Goal: Information Seeking & Learning: Learn about a topic

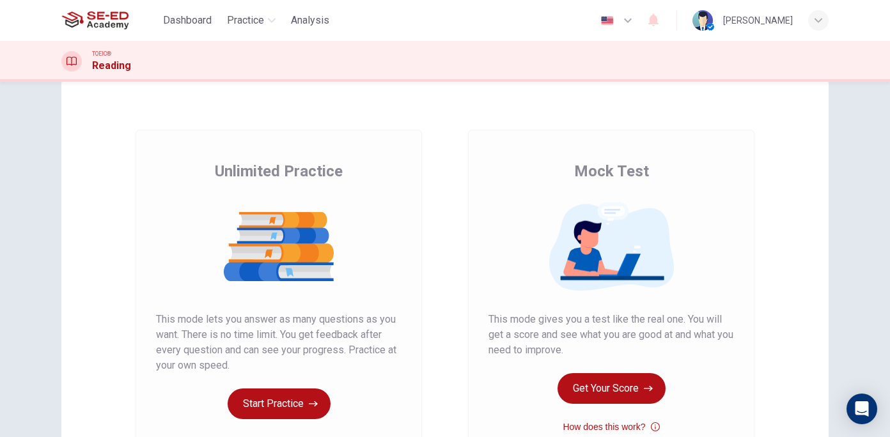
scroll to position [64, 0]
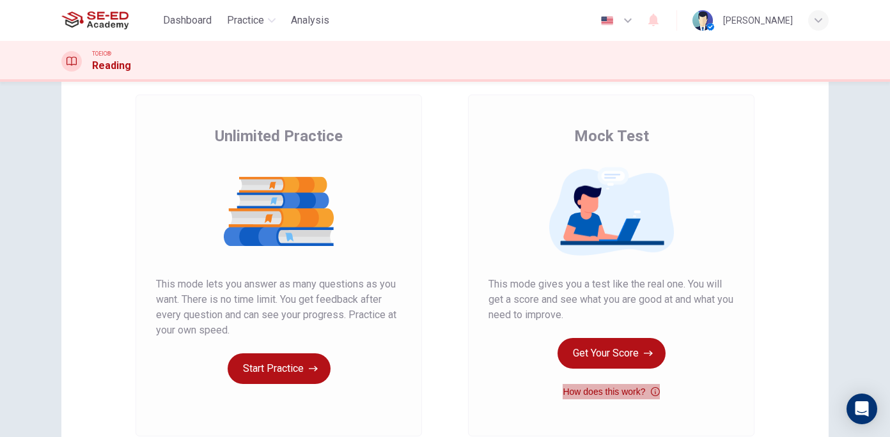
click at [651, 389] on icon "button" at bounding box center [655, 391] width 9 height 15
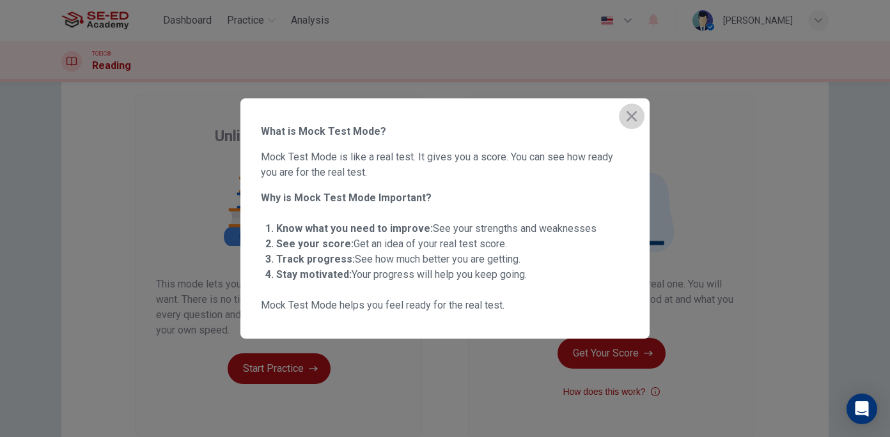
click at [627, 116] on icon "button" at bounding box center [631, 116] width 15 height 15
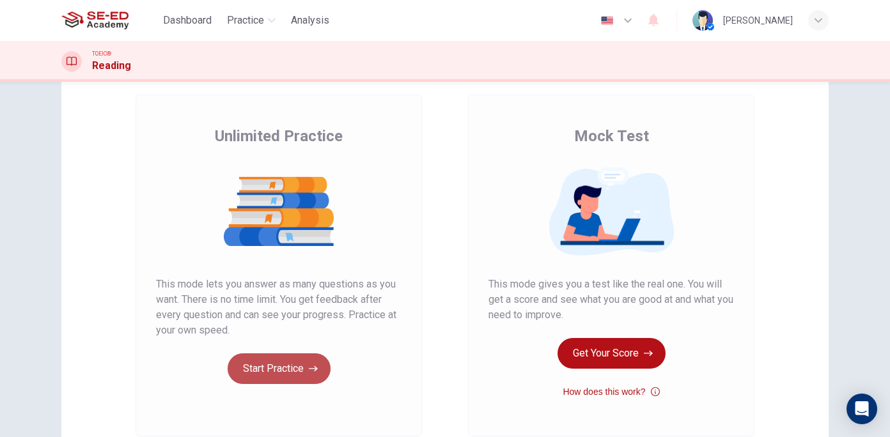
click at [270, 364] on button "Start Practice" at bounding box center [279, 369] width 103 height 31
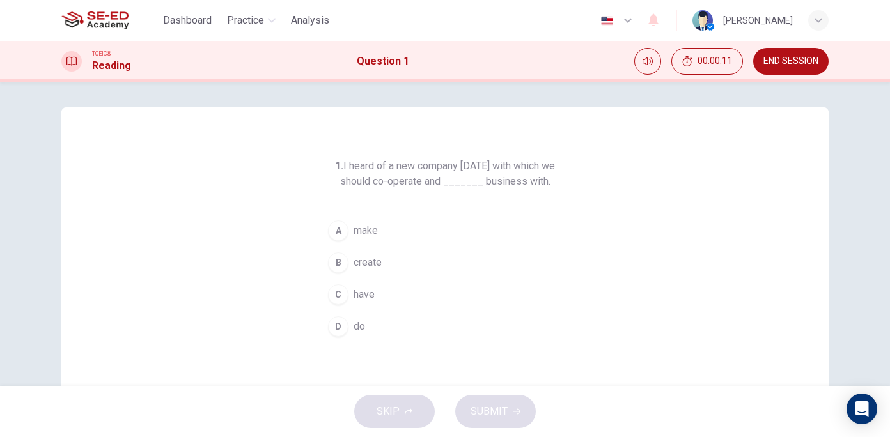
drag, startPoint x: 371, startPoint y: 183, endPoint x: 398, endPoint y: 188, distance: 26.7
click at [399, 188] on h6 "1. I heard of a new company [DATE] with which we should co-operate and _______ …" at bounding box center [444, 174] width 245 height 31
click at [731, 72] on button "00:00:29" at bounding box center [707, 61] width 72 height 27
click at [731, 63] on icon "Show" at bounding box center [729, 61] width 10 height 10
click at [731, 63] on button "00:00:36" at bounding box center [707, 61] width 72 height 27
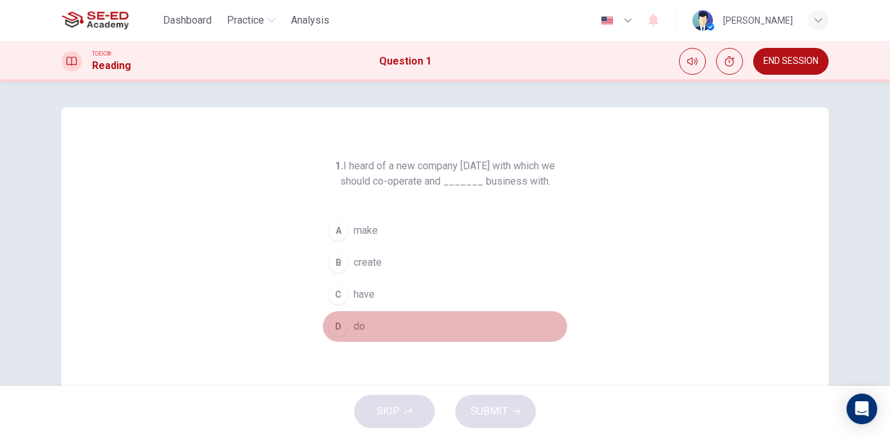
click at [336, 330] on div "D" at bounding box center [338, 326] width 20 height 20
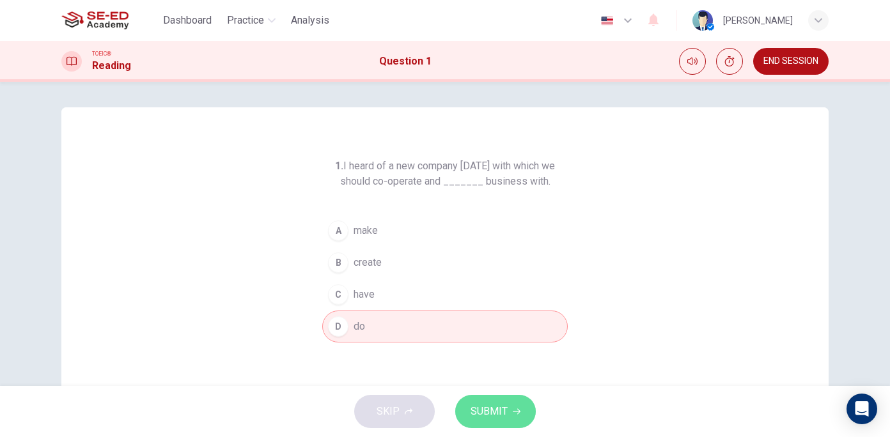
click at [490, 412] on span "SUBMIT" at bounding box center [489, 412] width 37 height 18
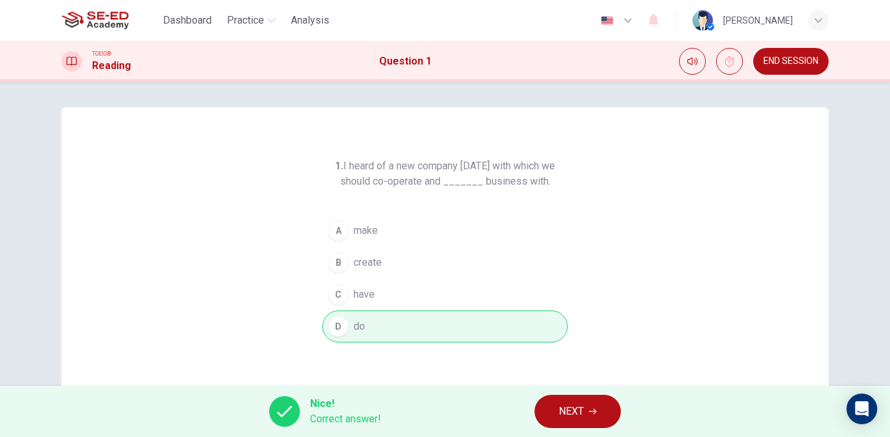
click at [568, 413] on span "NEXT" at bounding box center [571, 412] width 25 height 18
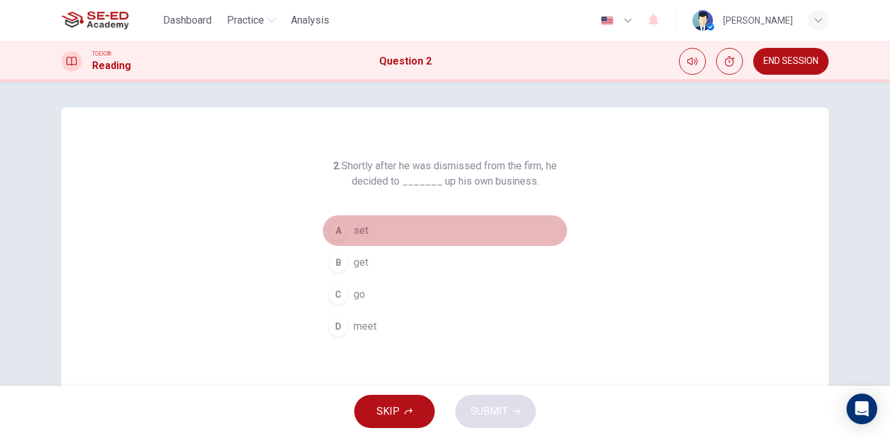
click at [357, 223] on span "set" at bounding box center [361, 230] width 15 height 15
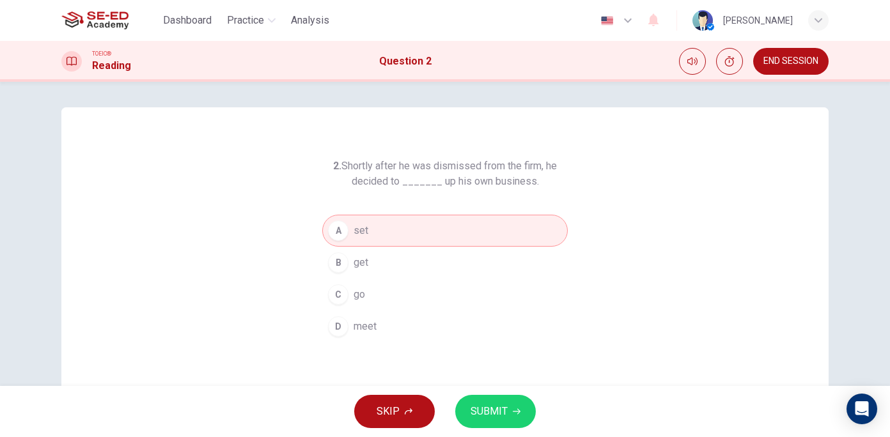
click at [481, 420] on span "SUBMIT" at bounding box center [489, 412] width 37 height 18
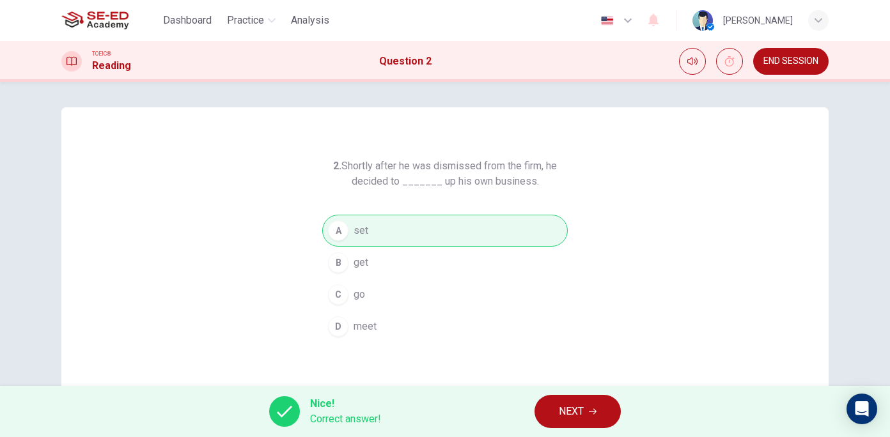
click at [587, 406] on button "NEXT" at bounding box center [577, 411] width 86 height 33
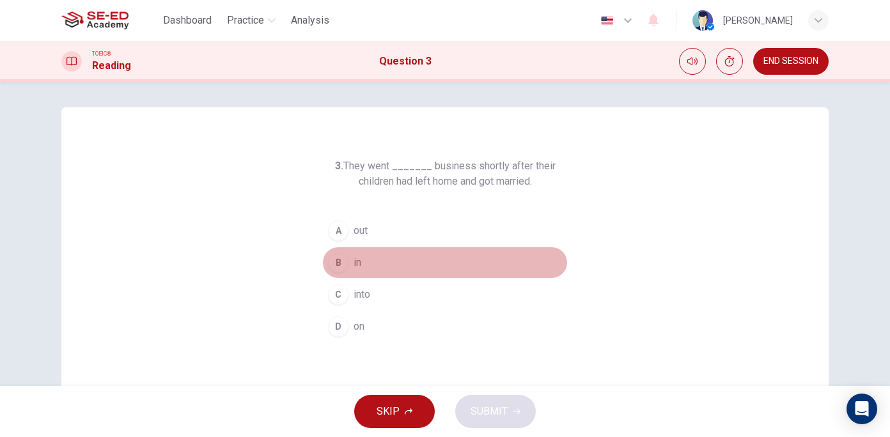
click at [338, 254] on div "B" at bounding box center [338, 263] width 20 height 20
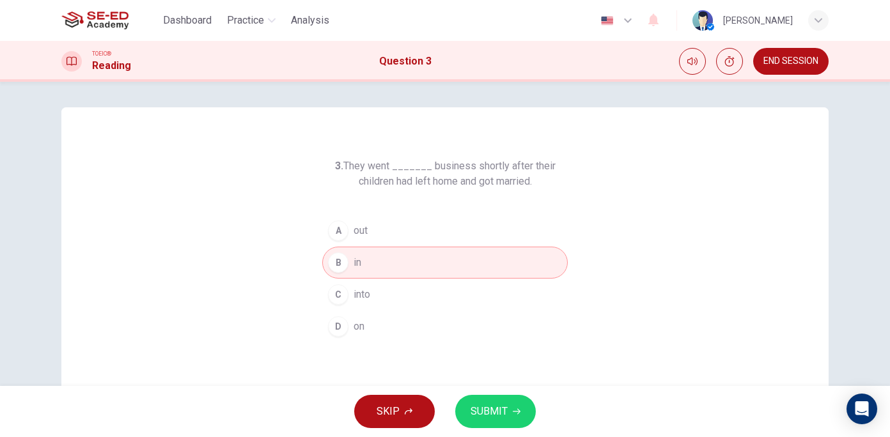
click at [346, 263] on button "B in" at bounding box center [444, 263] width 245 height 32
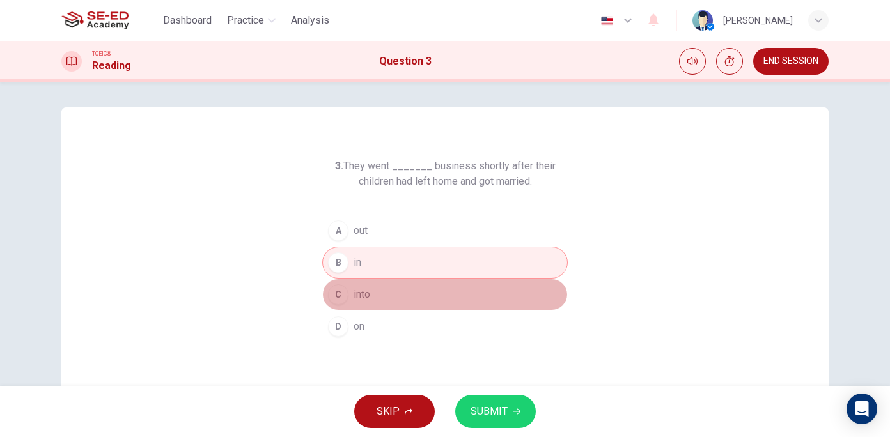
click at [408, 289] on button "C into" at bounding box center [444, 295] width 245 height 32
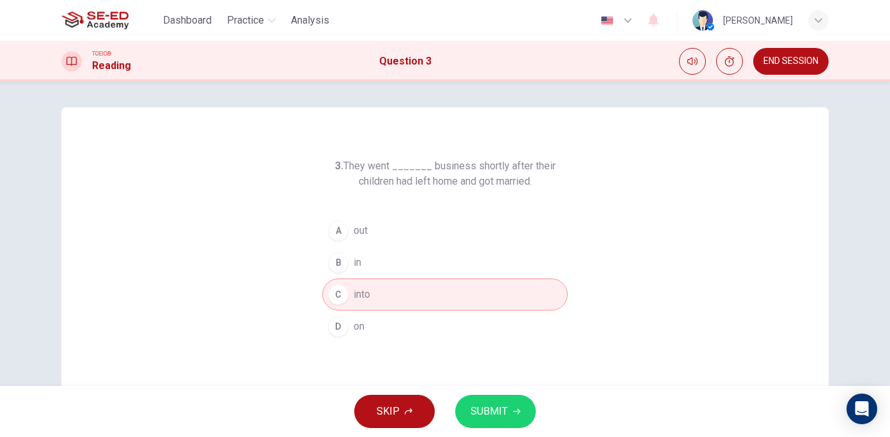
click at [506, 419] on span "SUBMIT" at bounding box center [489, 412] width 37 height 18
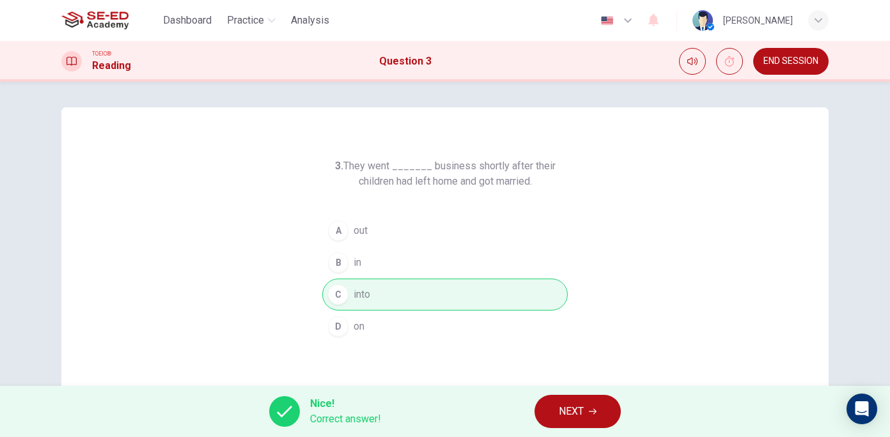
click at [567, 403] on span "NEXT" at bounding box center [571, 412] width 25 height 18
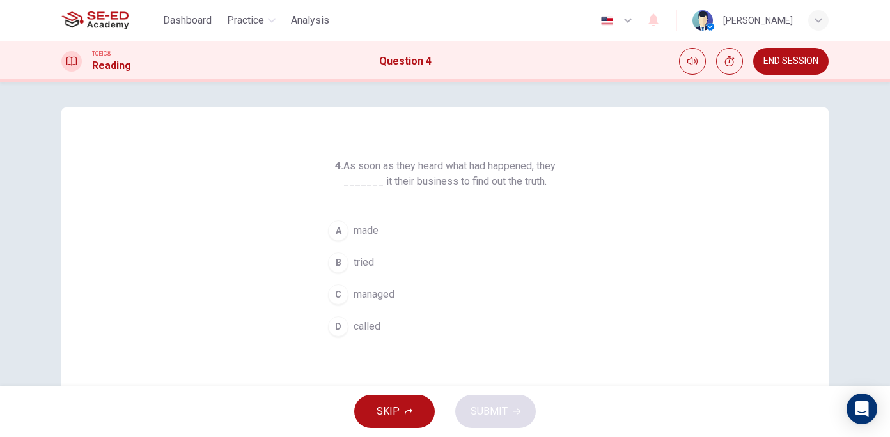
click at [357, 220] on button "A made" at bounding box center [444, 231] width 245 height 32
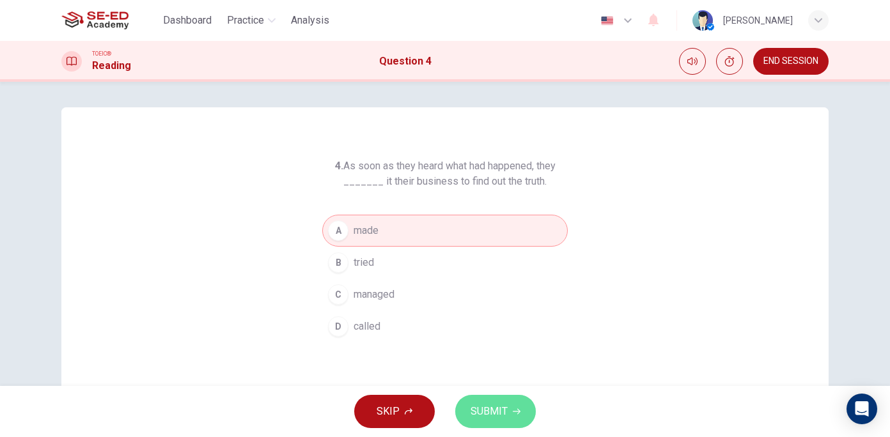
click at [497, 403] on span "SUBMIT" at bounding box center [489, 412] width 37 height 18
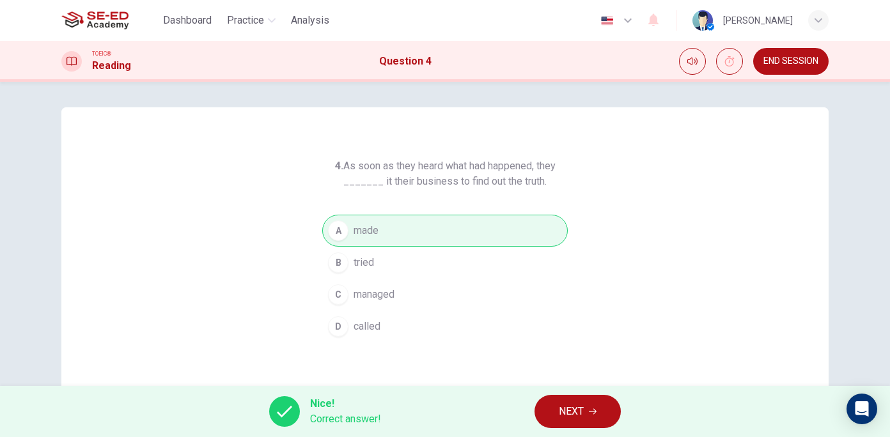
click at [552, 413] on button "NEXT" at bounding box center [577, 411] width 86 height 33
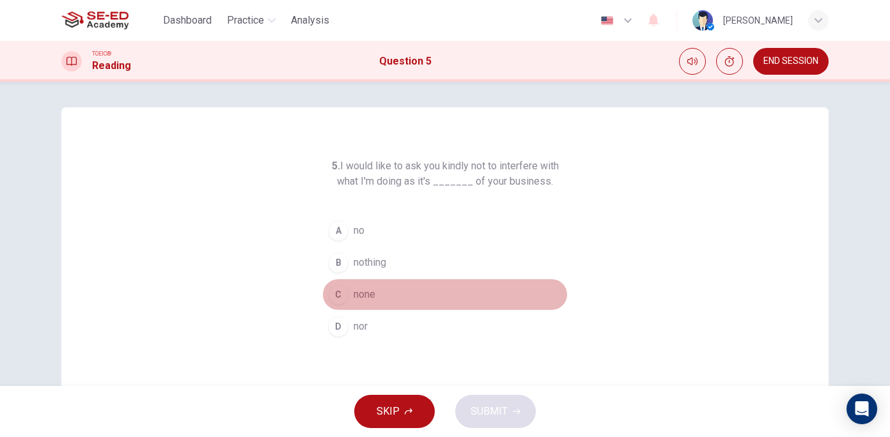
click at [372, 303] on button "C none" at bounding box center [444, 295] width 245 height 32
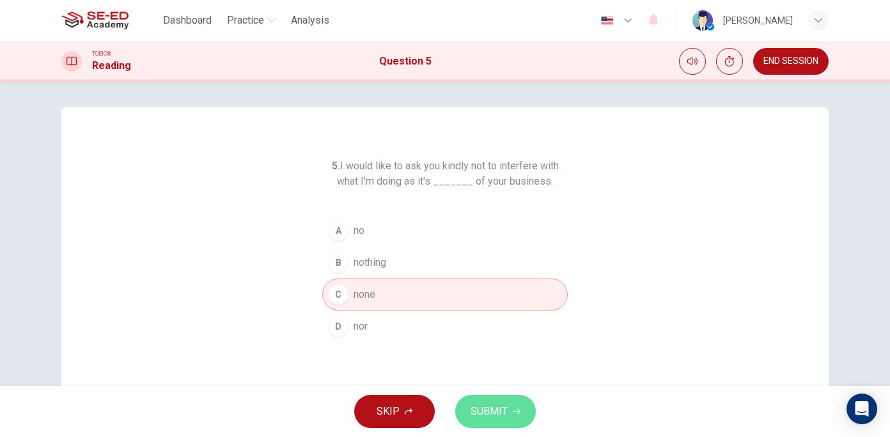
click at [488, 414] on span "SUBMIT" at bounding box center [489, 412] width 37 height 18
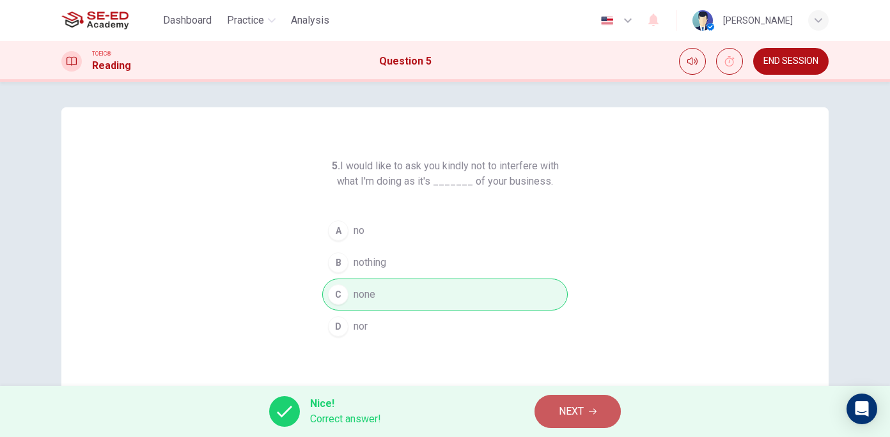
click at [586, 411] on button "NEXT" at bounding box center [577, 411] width 86 height 33
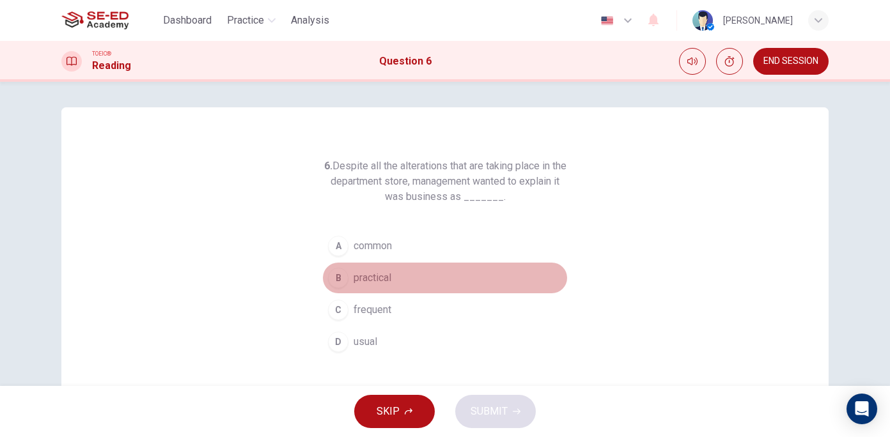
click at [362, 281] on span "practical" at bounding box center [373, 277] width 38 height 15
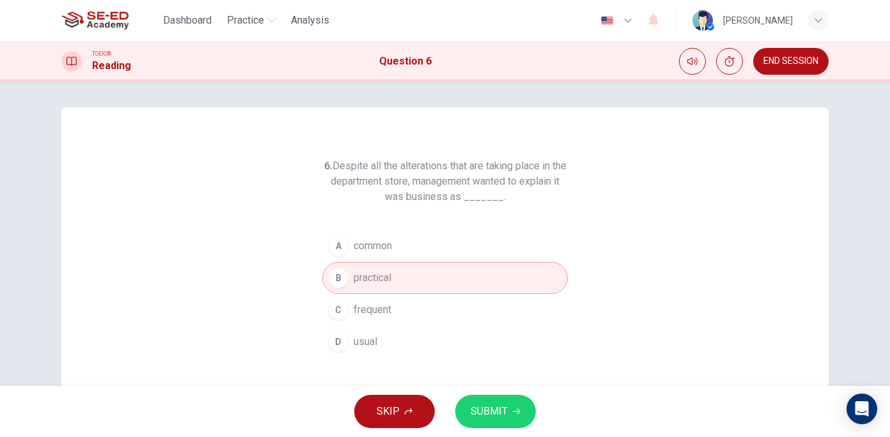
click at [508, 413] on button "SUBMIT" at bounding box center [495, 411] width 81 height 33
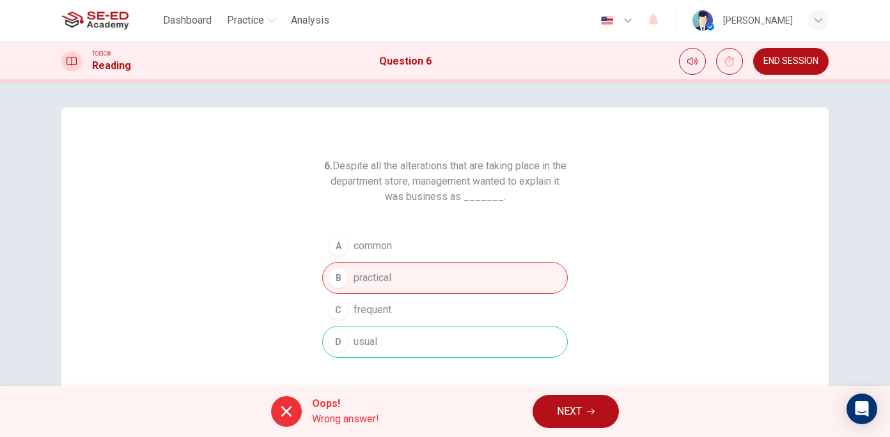
click at [548, 410] on button "NEXT" at bounding box center [576, 411] width 86 height 33
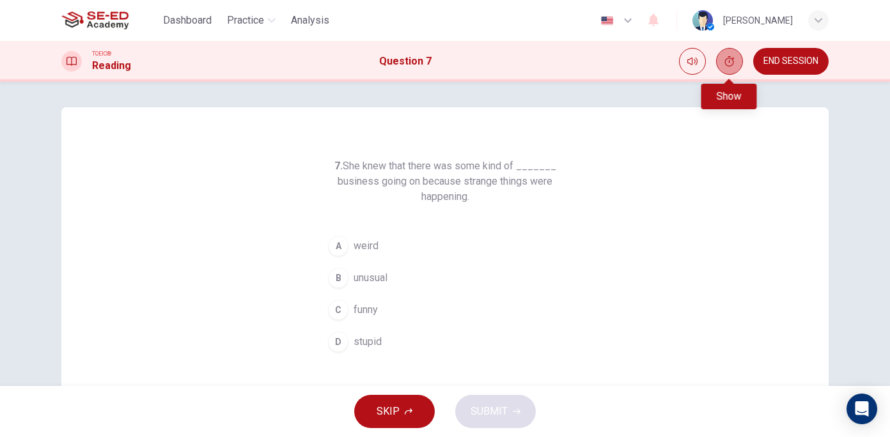
click at [732, 58] on icon "Show" at bounding box center [730, 61] width 10 height 10
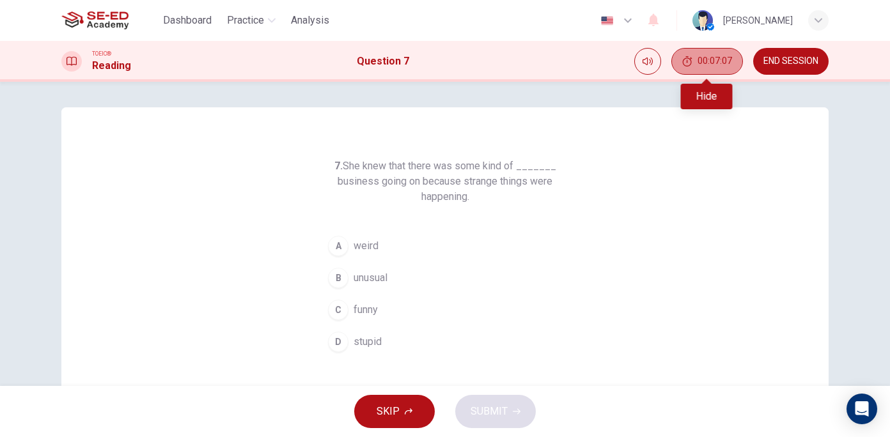
click at [732, 58] on button "00:07:07" at bounding box center [707, 61] width 72 height 27
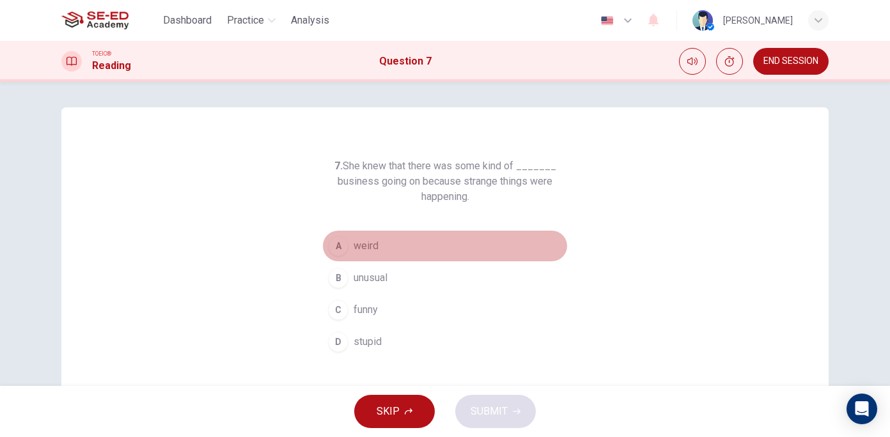
click at [377, 251] on button "A weird" at bounding box center [444, 246] width 245 height 32
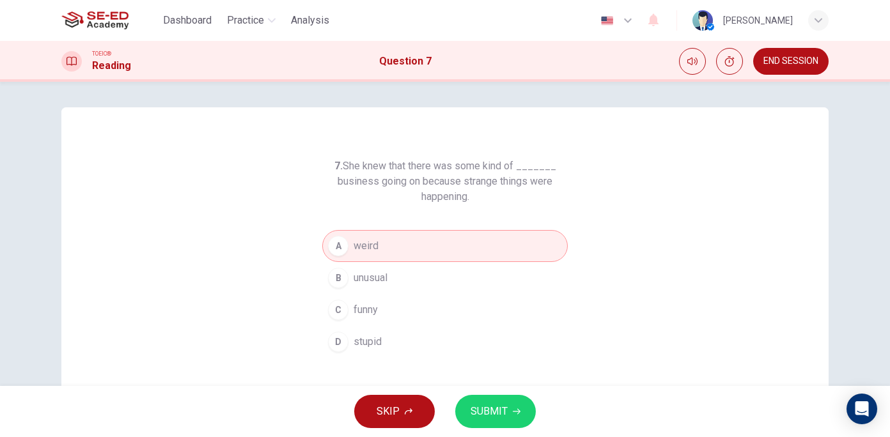
click at [506, 410] on span "SUBMIT" at bounding box center [489, 412] width 37 height 18
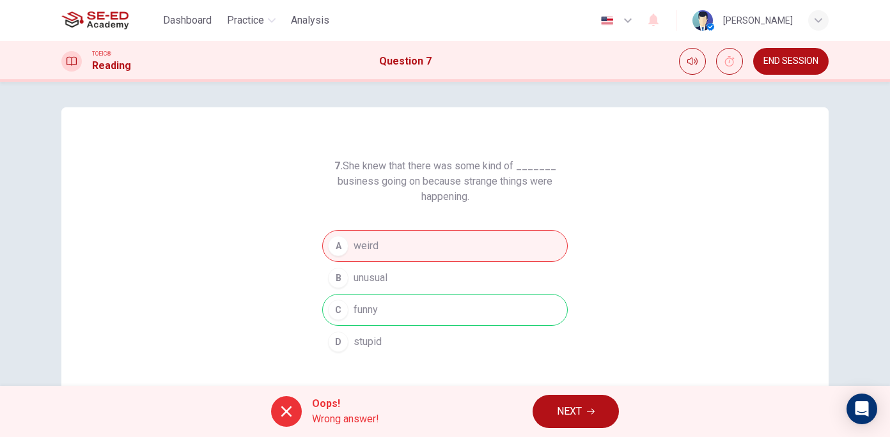
click at [595, 407] on button "NEXT" at bounding box center [576, 411] width 86 height 33
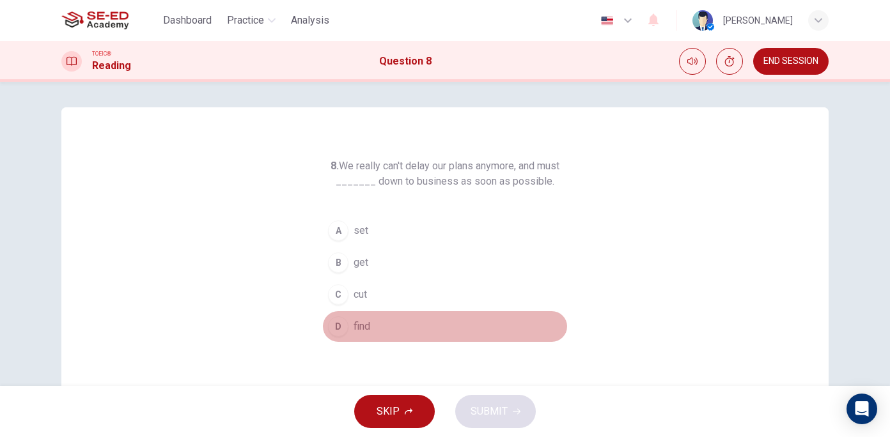
click at [362, 331] on span "find" at bounding box center [362, 326] width 17 height 15
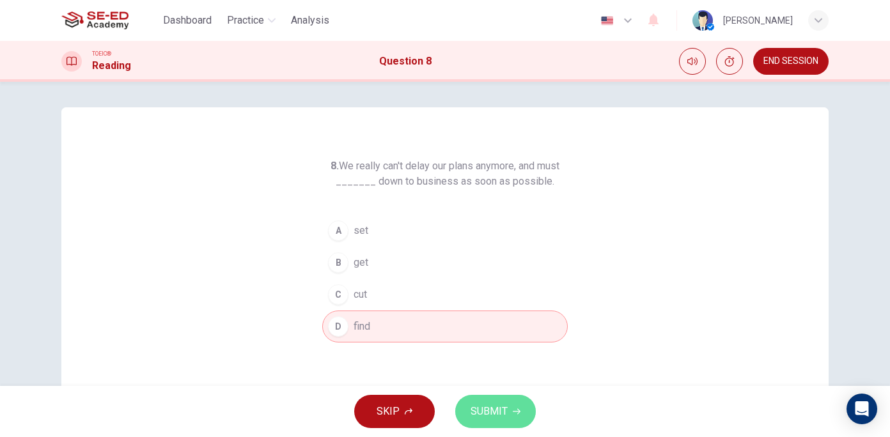
click at [504, 417] on span "SUBMIT" at bounding box center [489, 412] width 37 height 18
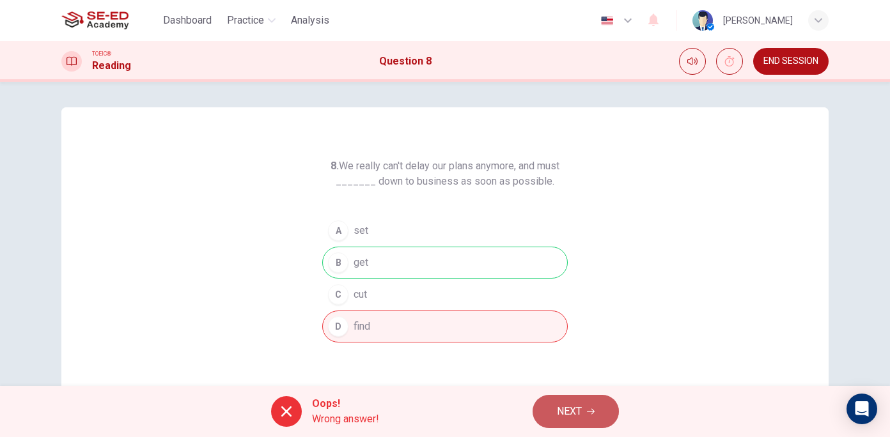
click at [585, 407] on button "NEXT" at bounding box center [576, 411] width 86 height 33
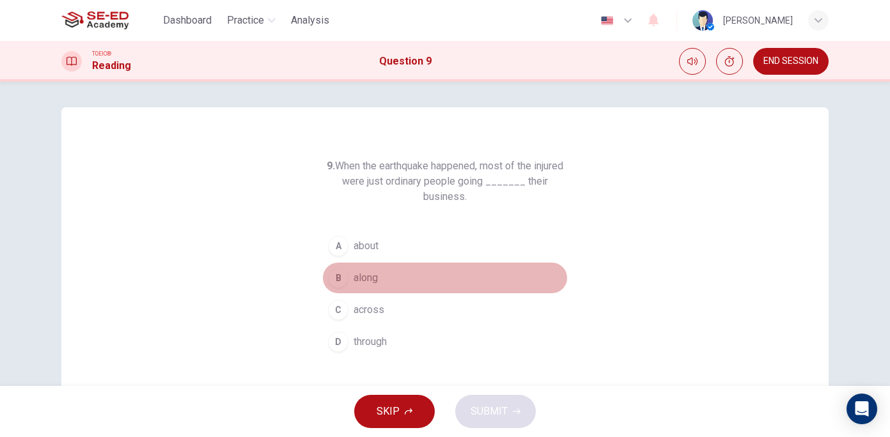
click at [370, 270] on span "along" at bounding box center [366, 277] width 24 height 15
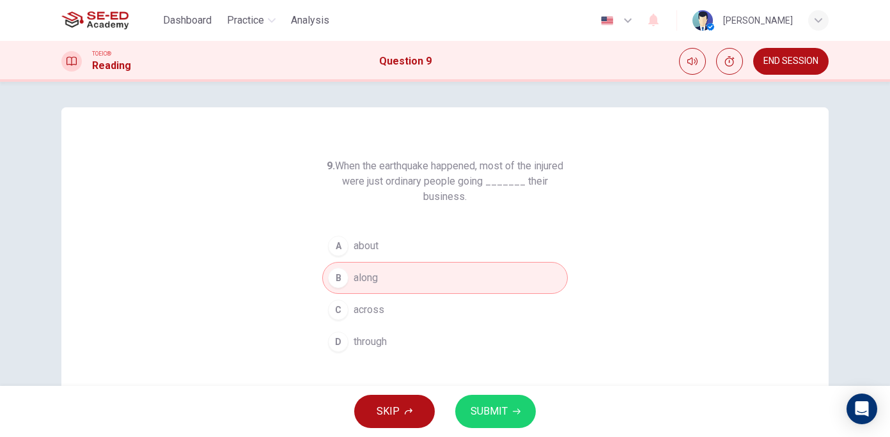
click at [356, 245] on span "about" at bounding box center [366, 245] width 25 height 15
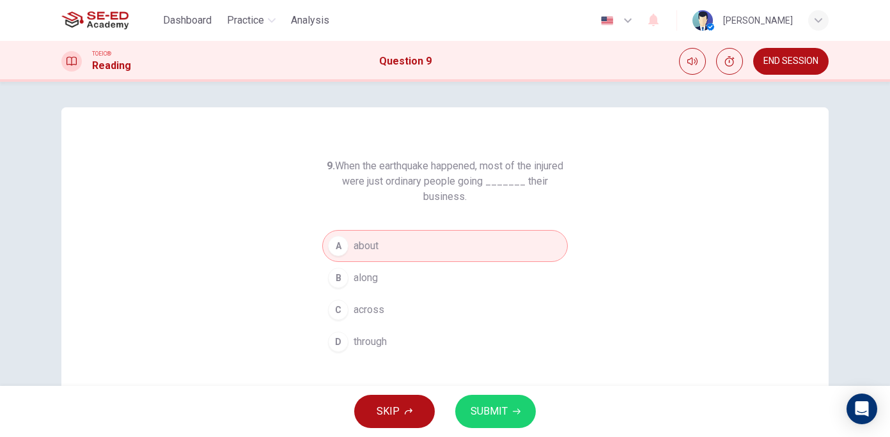
click at [475, 416] on span "SUBMIT" at bounding box center [489, 412] width 37 height 18
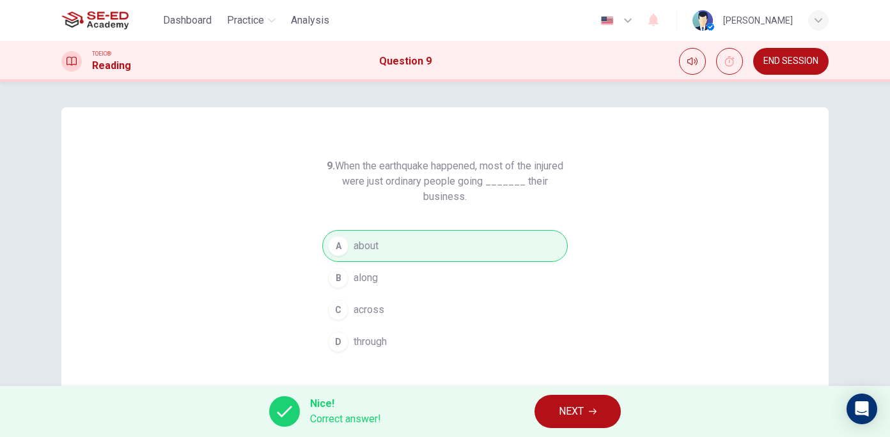
click at [578, 410] on span "NEXT" at bounding box center [571, 412] width 25 height 18
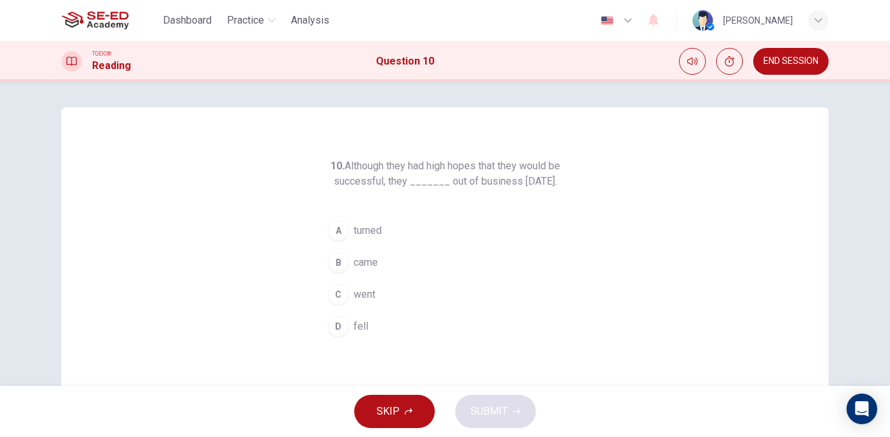
click at [355, 270] on span "came" at bounding box center [366, 262] width 24 height 15
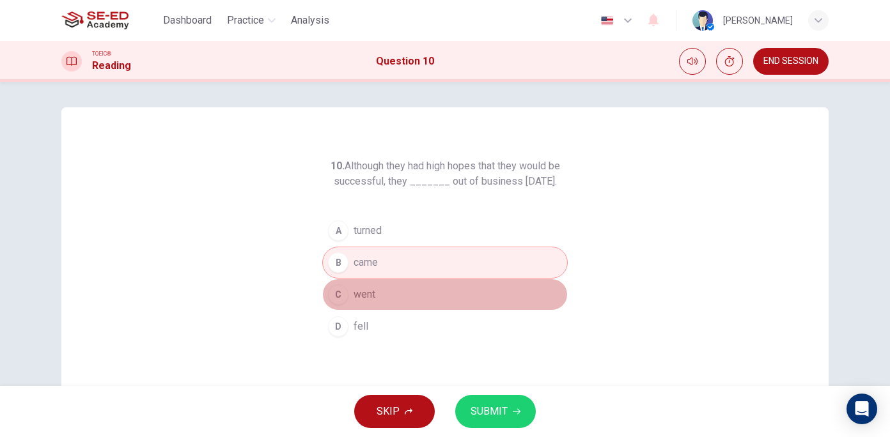
click at [494, 308] on button "C went" at bounding box center [444, 295] width 245 height 32
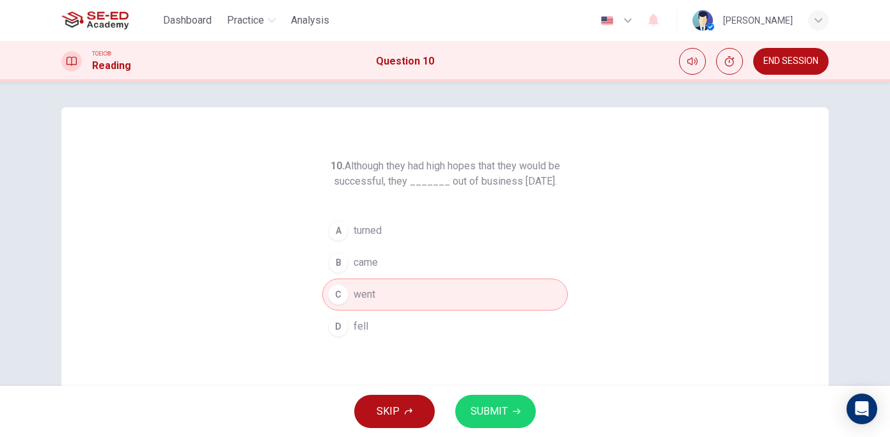
click at [504, 417] on span "SUBMIT" at bounding box center [489, 412] width 37 height 18
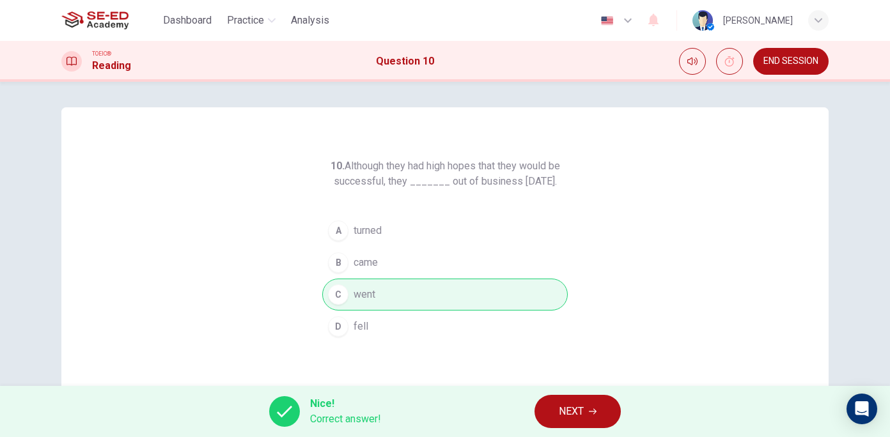
click at [586, 403] on button "NEXT" at bounding box center [577, 411] width 86 height 33
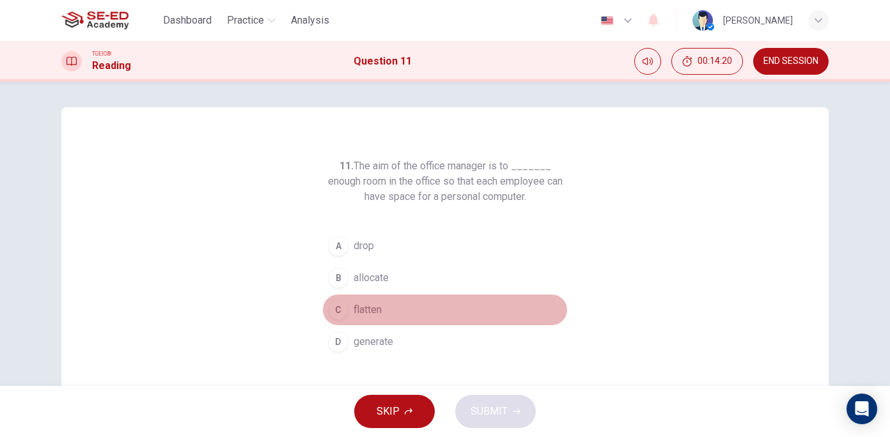
click at [332, 304] on div "C" at bounding box center [338, 310] width 20 height 20
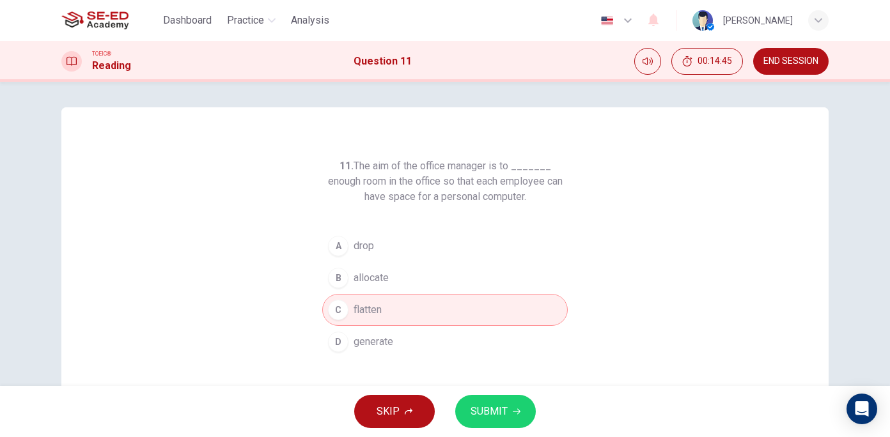
click at [429, 285] on button "B allocate" at bounding box center [444, 278] width 245 height 32
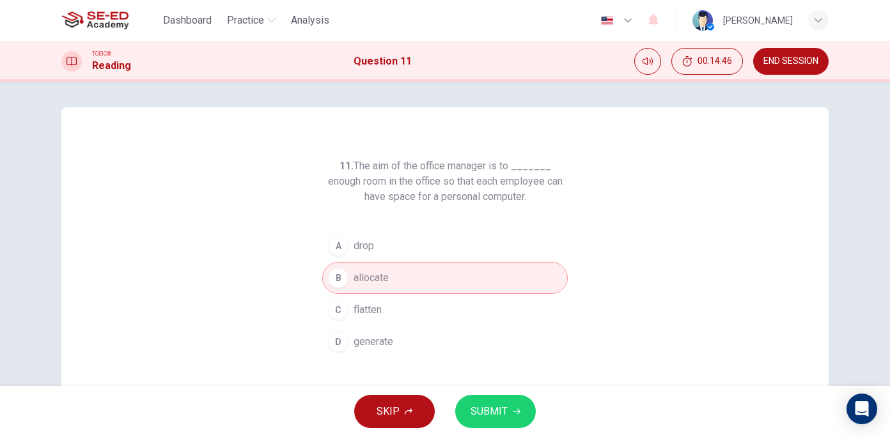
click at [494, 420] on span "SUBMIT" at bounding box center [489, 412] width 37 height 18
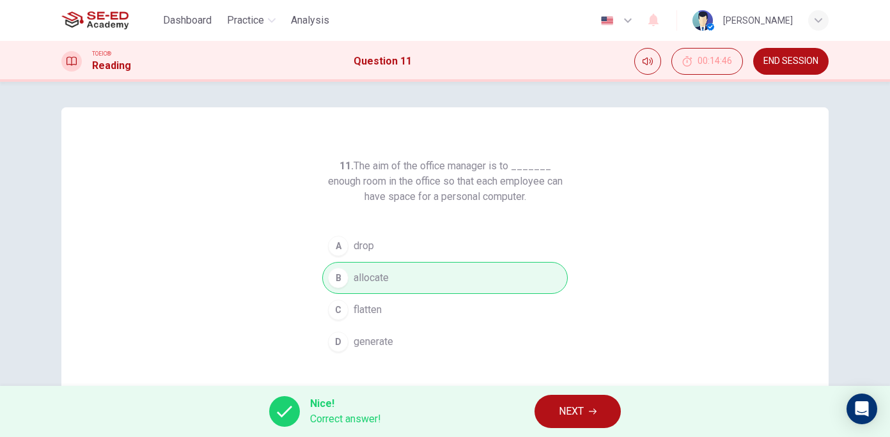
click at [602, 399] on button "NEXT" at bounding box center [577, 411] width 86 height 33
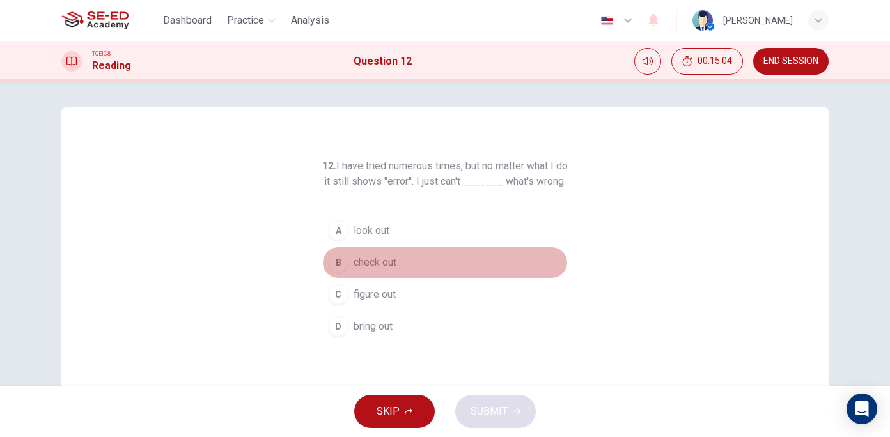
click at [392, 270] on span "check out" at bounding box center [375, 262] width 43 height 15
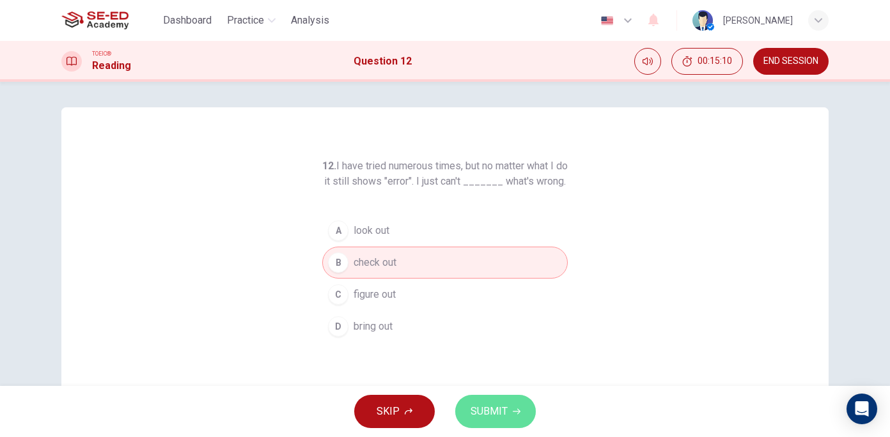
click at [506, 405] on span "SUBMIT" at bounding box center [489, 412] width 37 height 18
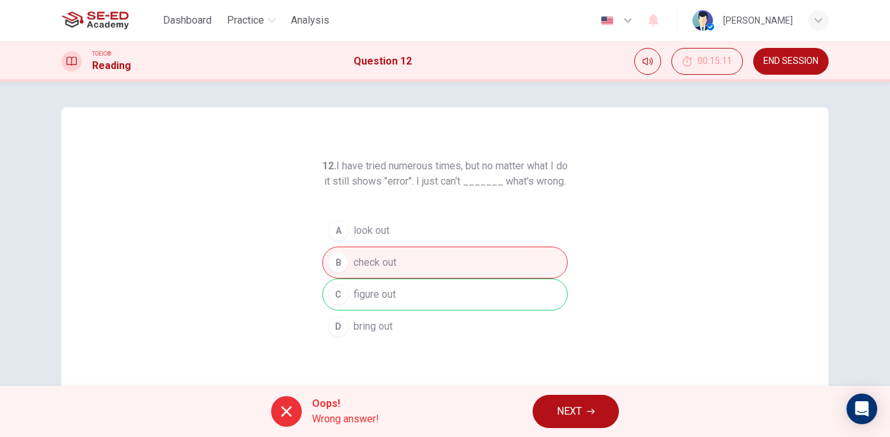
click at [595, 406] on button "NEXT" at bounding box center [576, 411] width 86 height 33
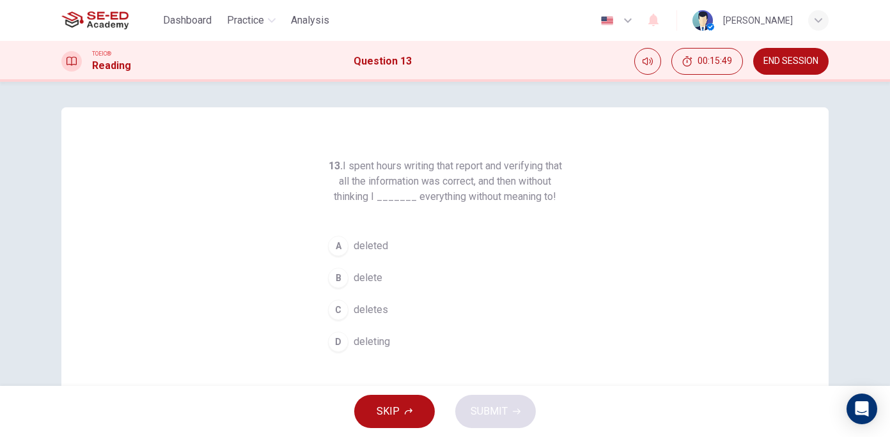
click at [366, 276] on span "delete" at bounding box center [368, 277] width 29 height 15
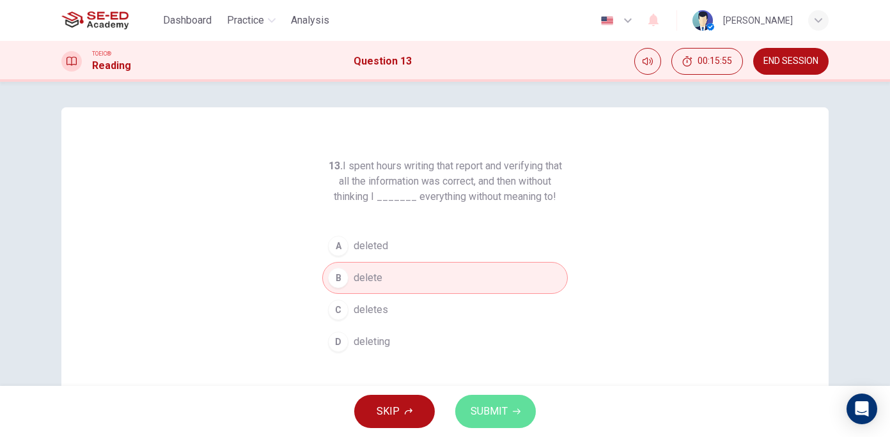
click at [522, 410] on button "SUBMIT" at bounding box center [495, 411] width 81 height 33
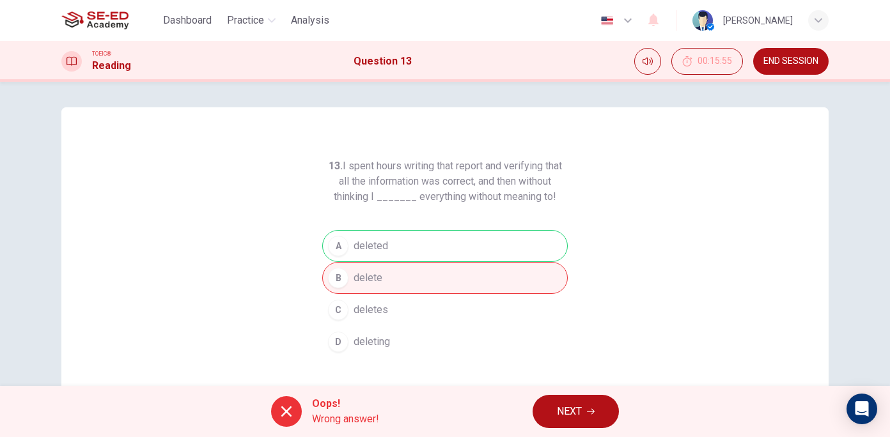
click at [593, 409] on icon "button" at bounding box center [591, 412] width 8 height 8
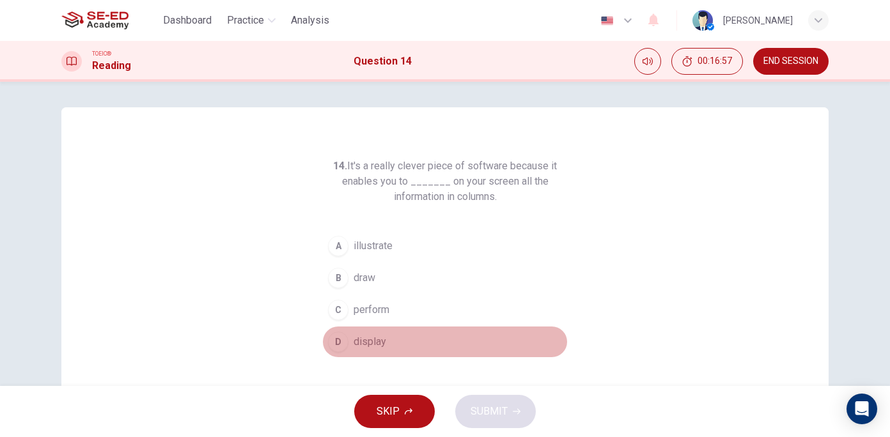
click at [386, 350] on button "D display" at bounding box center [444, 342] width 245 height 32
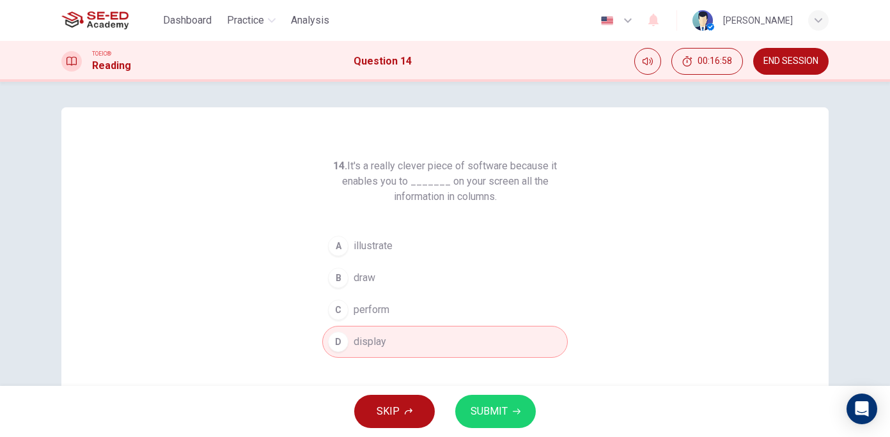
click at [503, 403] on span "SUBMIT" at bounding box center [489, 412] width 37 height 18
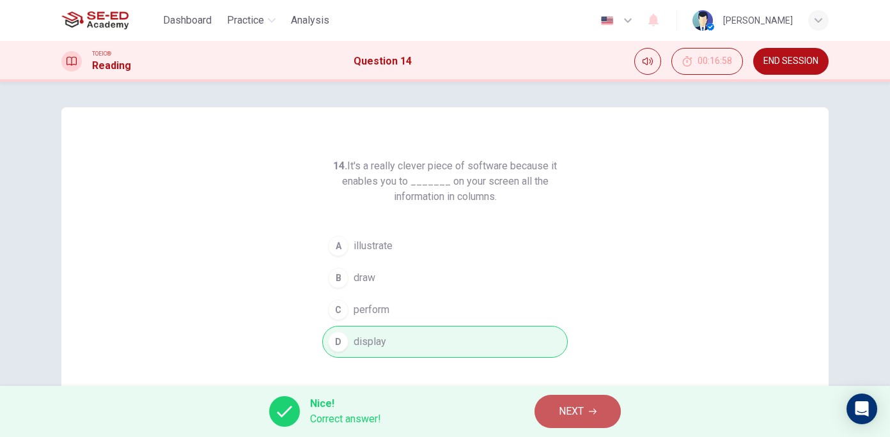
click at [562, 406] on span "NEXT" at bounding box center [571, 412] width 25 height 18
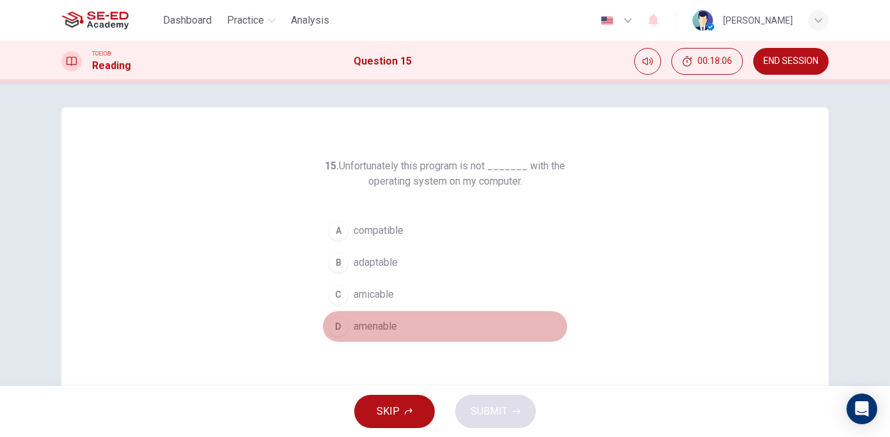
click at [370, 325] on span "amenable" at bounding box center [375, 326] width 43 height 15
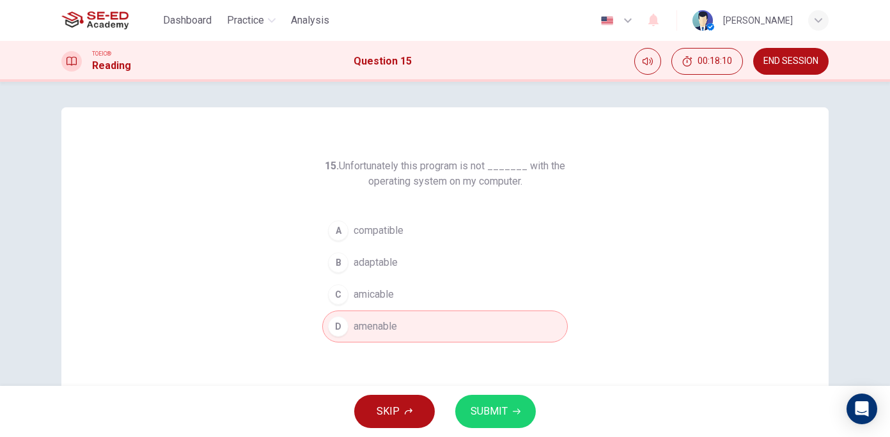
click at [490, 405] on span "SUBMIT" at bounding box center [489, 412] width 37 height 18
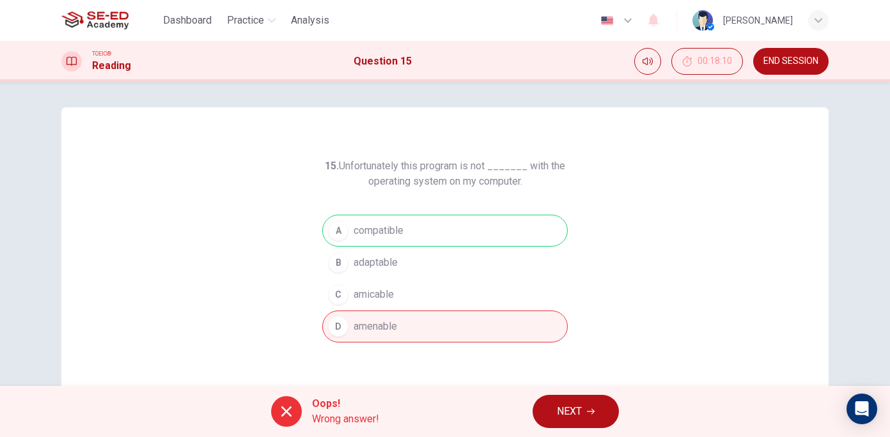
click at [778, 60] on span "END SESSION" at bounding box center [790, 61] width 55 height 10
